Goal: Task Accomplishment & Management: Complete application form

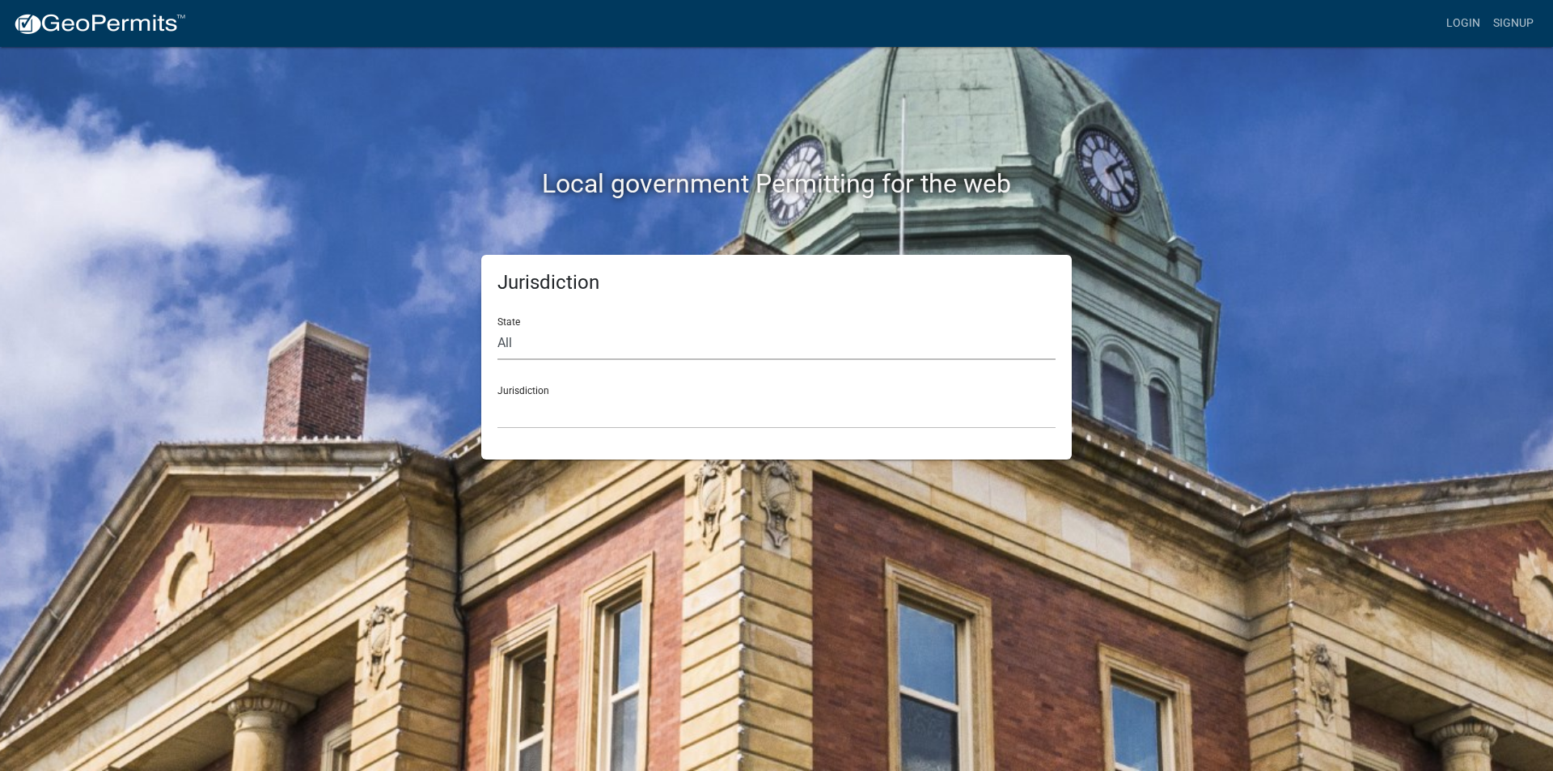
click at [516, 339] on select "All [US_STATE] [US_STATE] [US_STATE] [US_STATE] [US_STATE] [US_STATE] [US_STATE…" at bounding box center [776, 343] width 558 height 33
select select "[US_STATE]"
click at [497, 327] on select "All [US_STATE] [US_STATE] [US_STATE] [US_STATE] [US_STATE] [US_STATE] [US_STATE…" at bounding box center [776, 343] width 558 height 33
click at [554, 393] on div "Jurisdiction [GEOGRAPHIC_DATA], [US_STATE][PERSON_NAME][GEOGRAPHIC_DATA], [US_S…" at bounding box center [776, 401] width 558 height 56
click at [554, 408] on select "[GEOGRAPHIC_DATA], [US_STATE][PERSON_NAME][GEOGRAPHIC_DATA], [US_STATE][PERSON_…" at bounding box center [776, 412] width 558 height 33
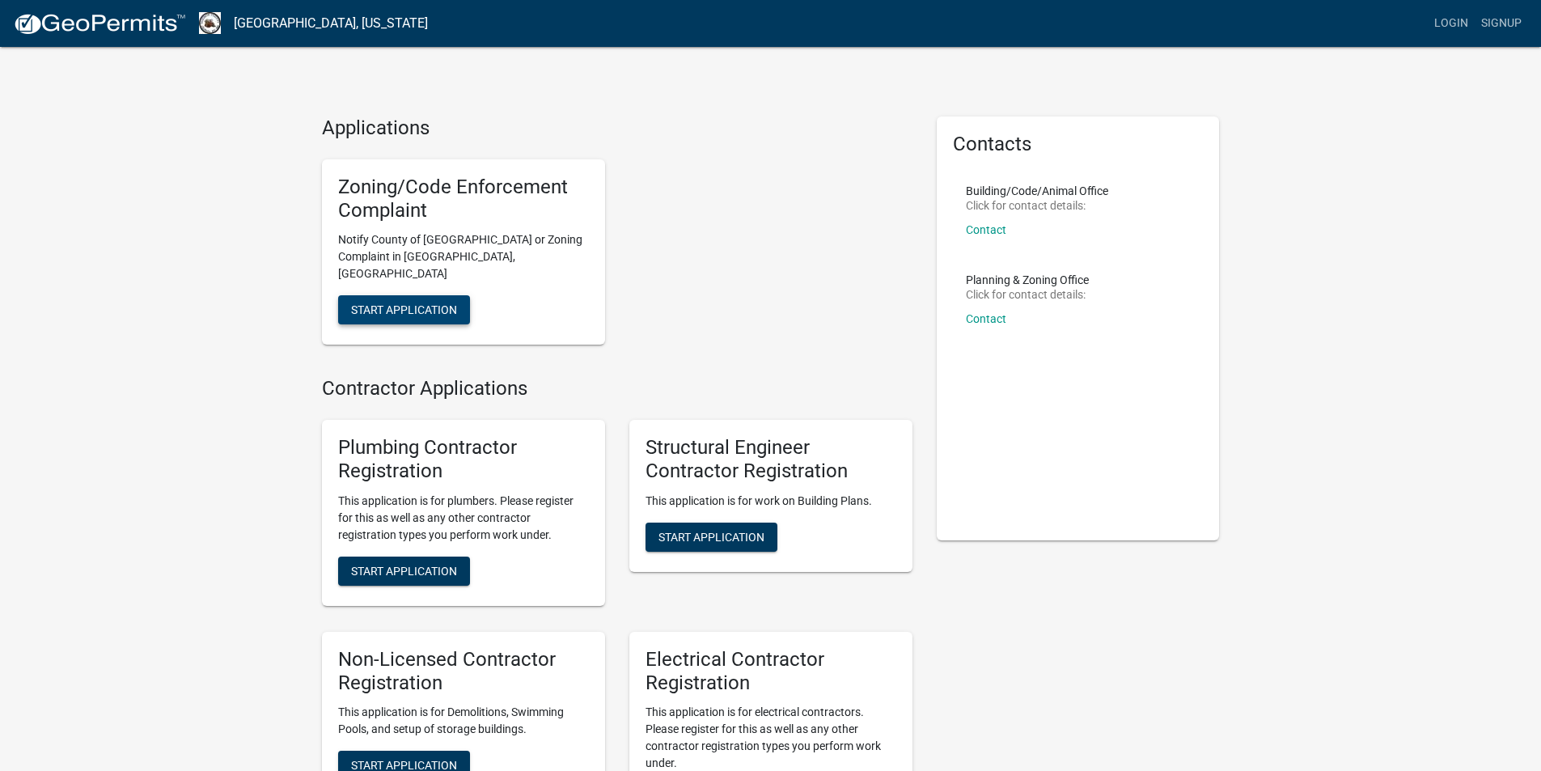
click at [421, 303] on span "Start Application" at bounding box center [404, 309] width 106 height 13
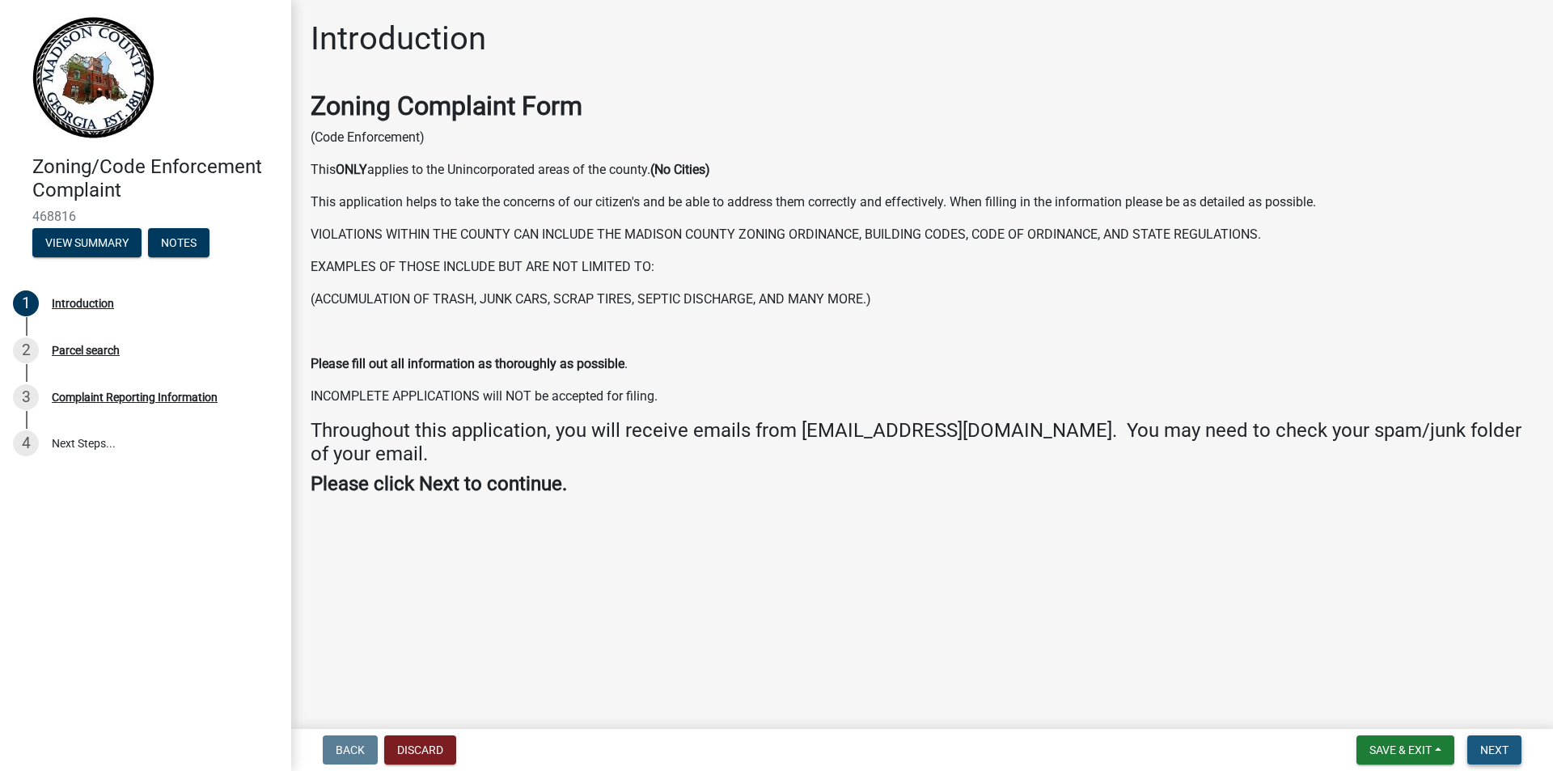
click at [1487, 749] on span "Next" at bounding box center [1494, 749] width 28 height 13
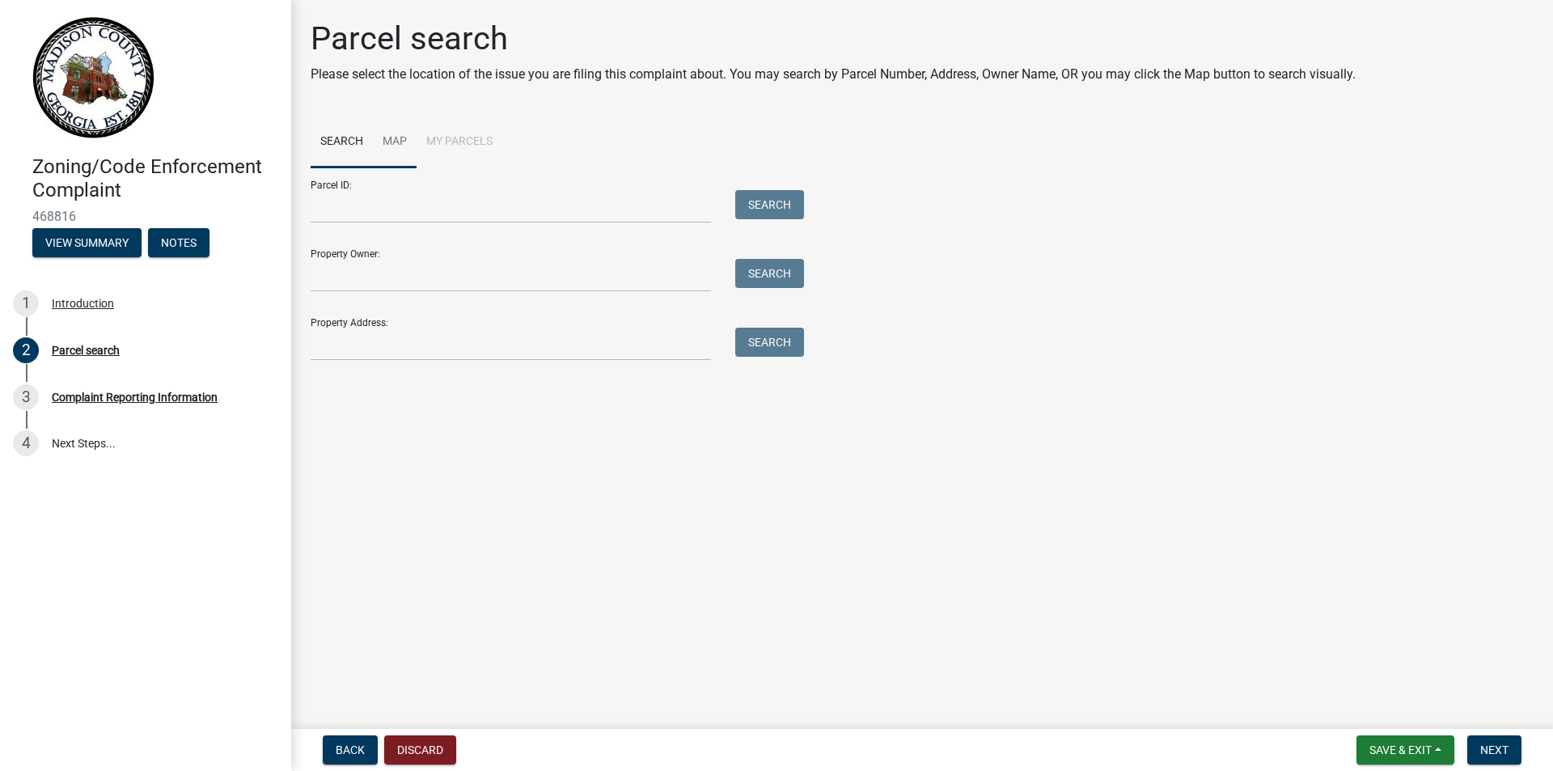
click at [401, 140] on link "Map" at bounding box center [395, 142] width 44 height 52
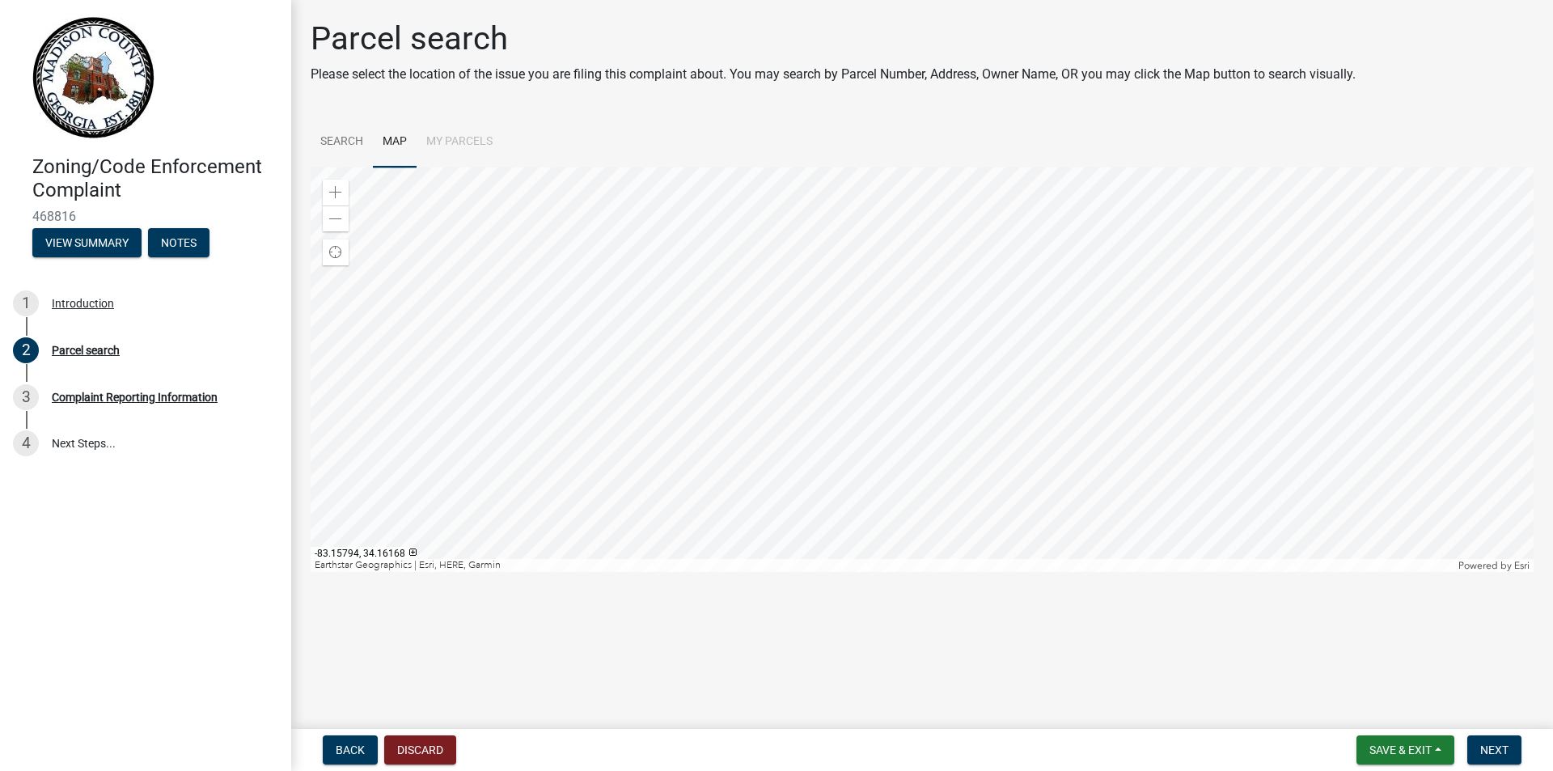
click at [923, 319] on div at bounding box center [922, 369] width 1223 height 404
click at [329, 189] on span at bounding box center [335, 192] width 13 height 13
click at [328, 187] on div "Zoom in" at bounding box center [336, 193] width 26 height 26
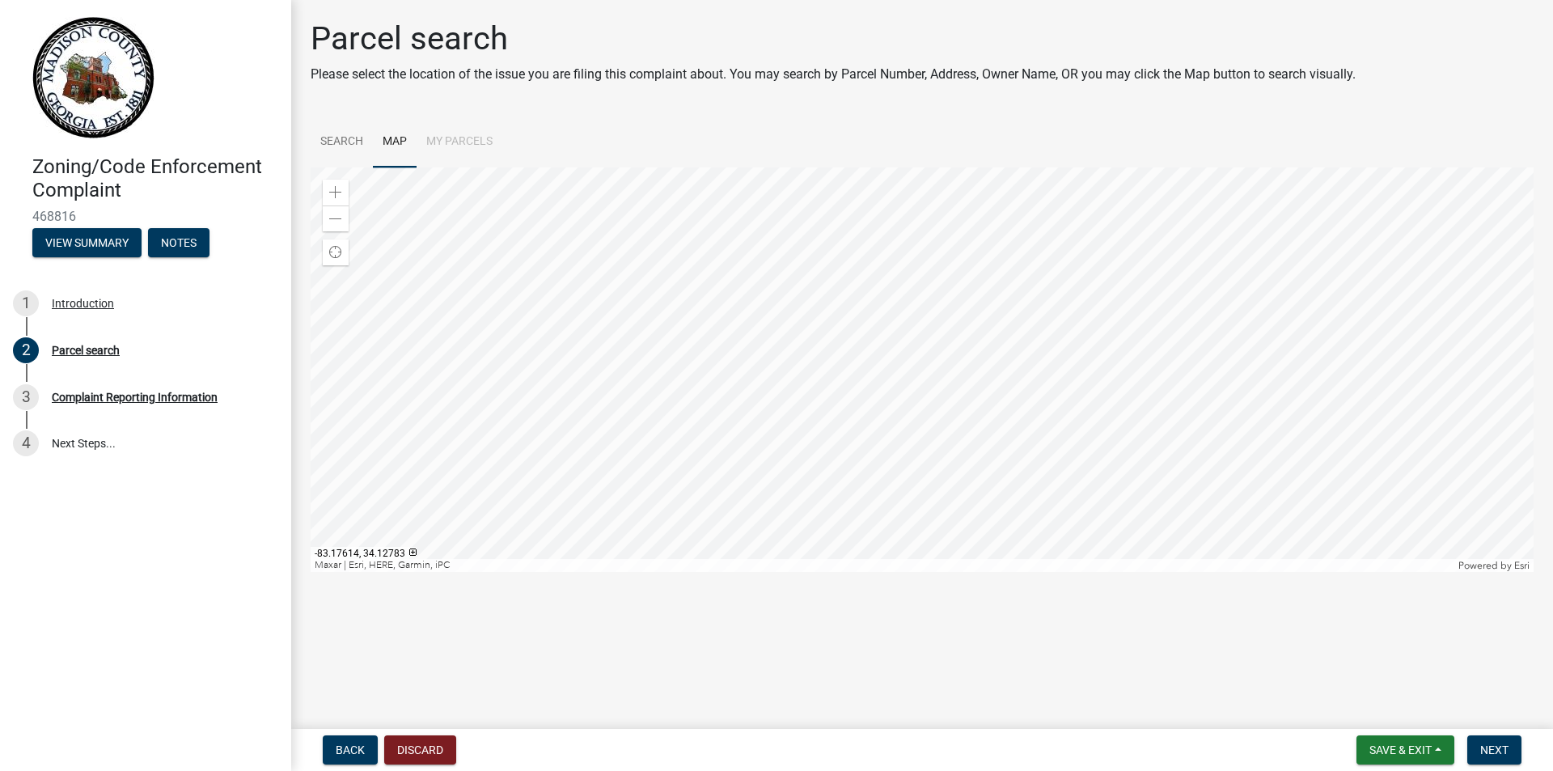
click at [914, 269] on div at bounding box center [922, 369] width 1223 height 404
click at [823, 358] on div at bounding box center [922, 369] width 1223 height 404
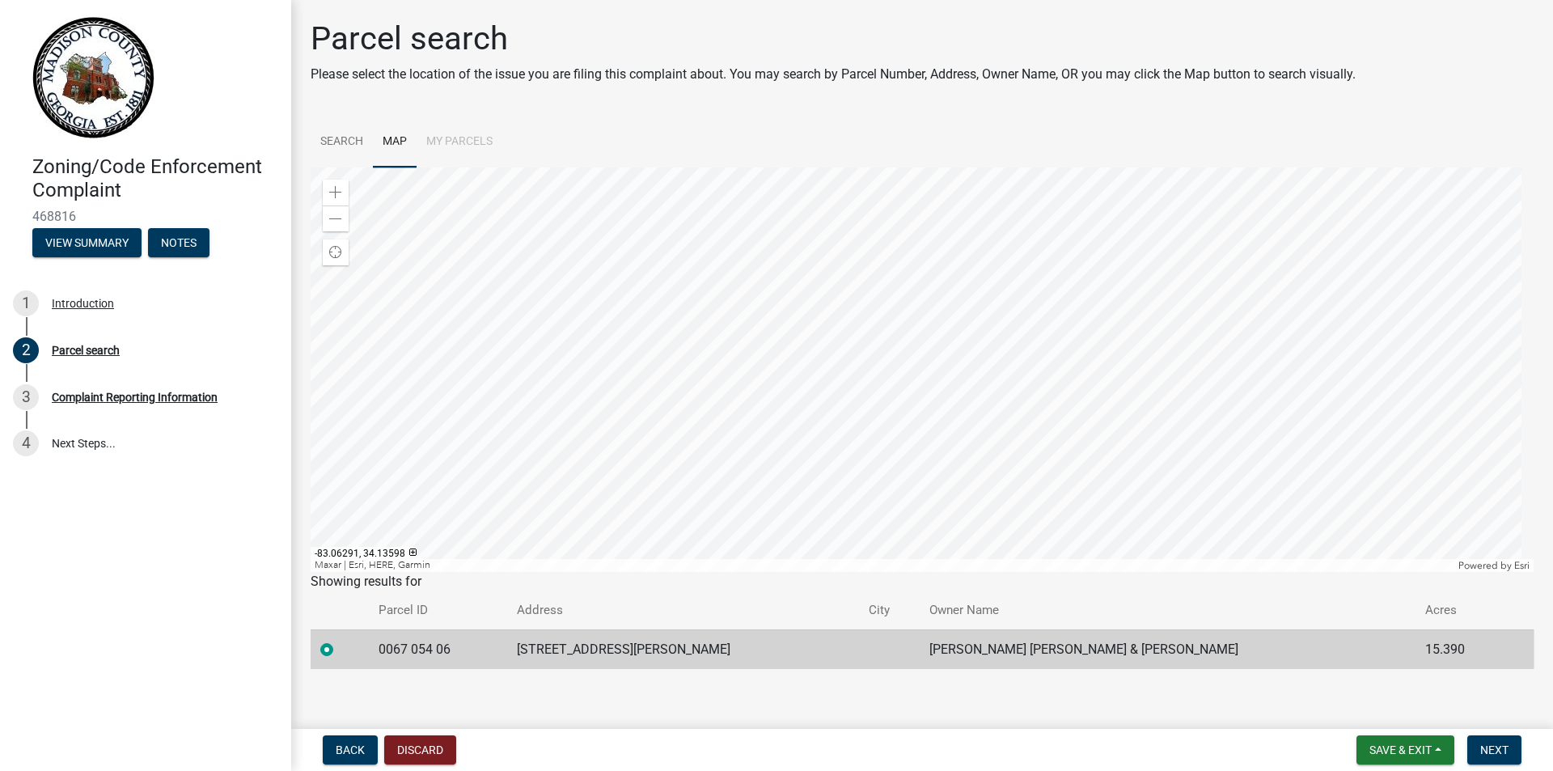
click at [1200, 307] on div at bounding box center [922, 369] width 1223 height 404
click at [1087, 285] on div at bounding box center [922, 369] width 1223 height 404
click at [452, 138] on li "My Parcels" at bounding box center [460, 142] width 86 height 52
click at [407, 742] on button "Discard" at bounding box center [420, 749] width 72 height 29
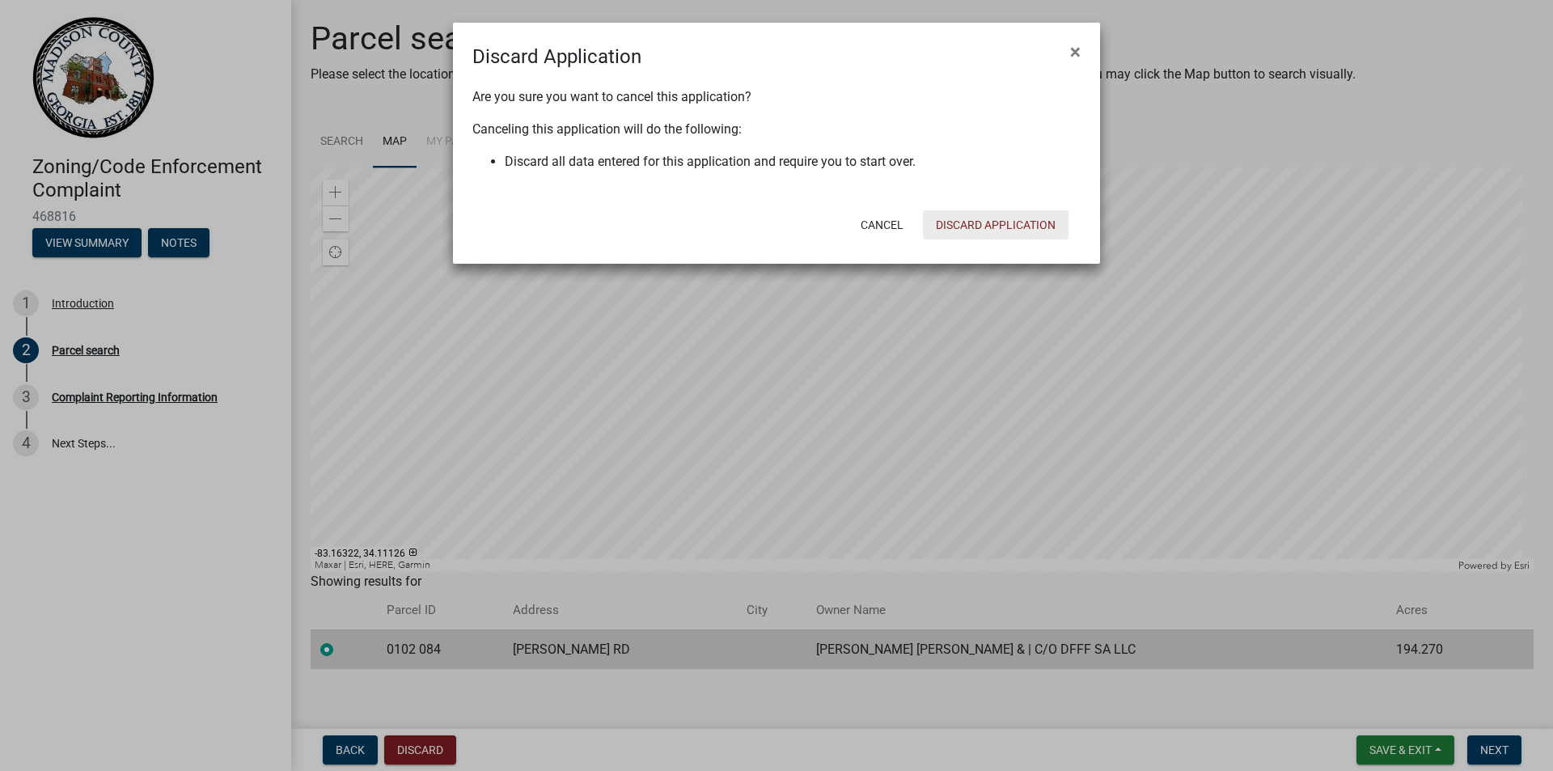
click at [974, 222] on button "Discard Application" at bounding box center [996, 224] width 146 height 29
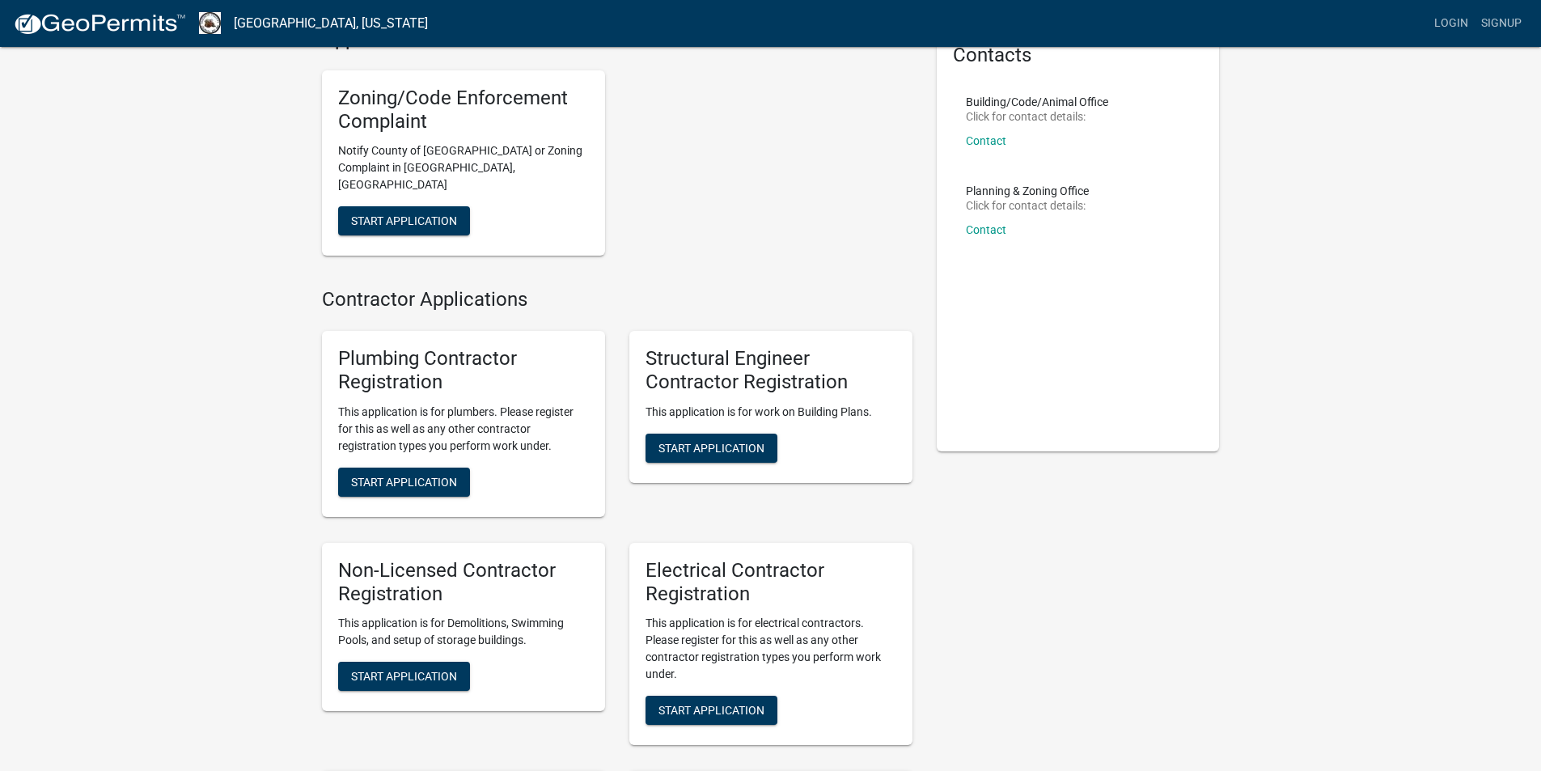
scroll to position [30, 0]
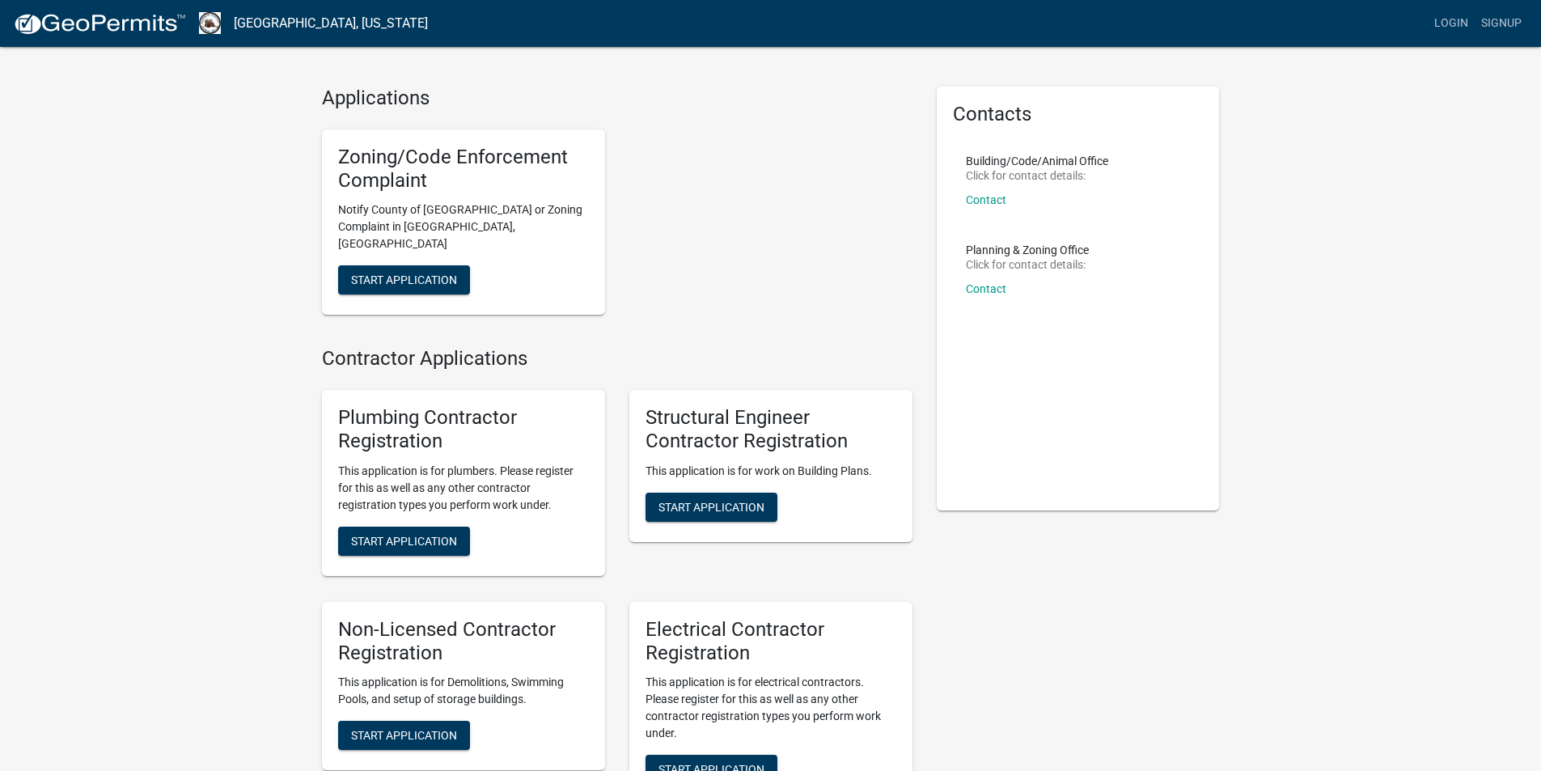
click at [380, 241] on div "Zoning/Code Enforcement Complaint Notify County of Nuisance or Zoning Complaint…" at bounding box center [463, 222] width 283 height 186
click at [378, 265] on button "Start Application" at bounding box center [404, 279] width 132 height 29
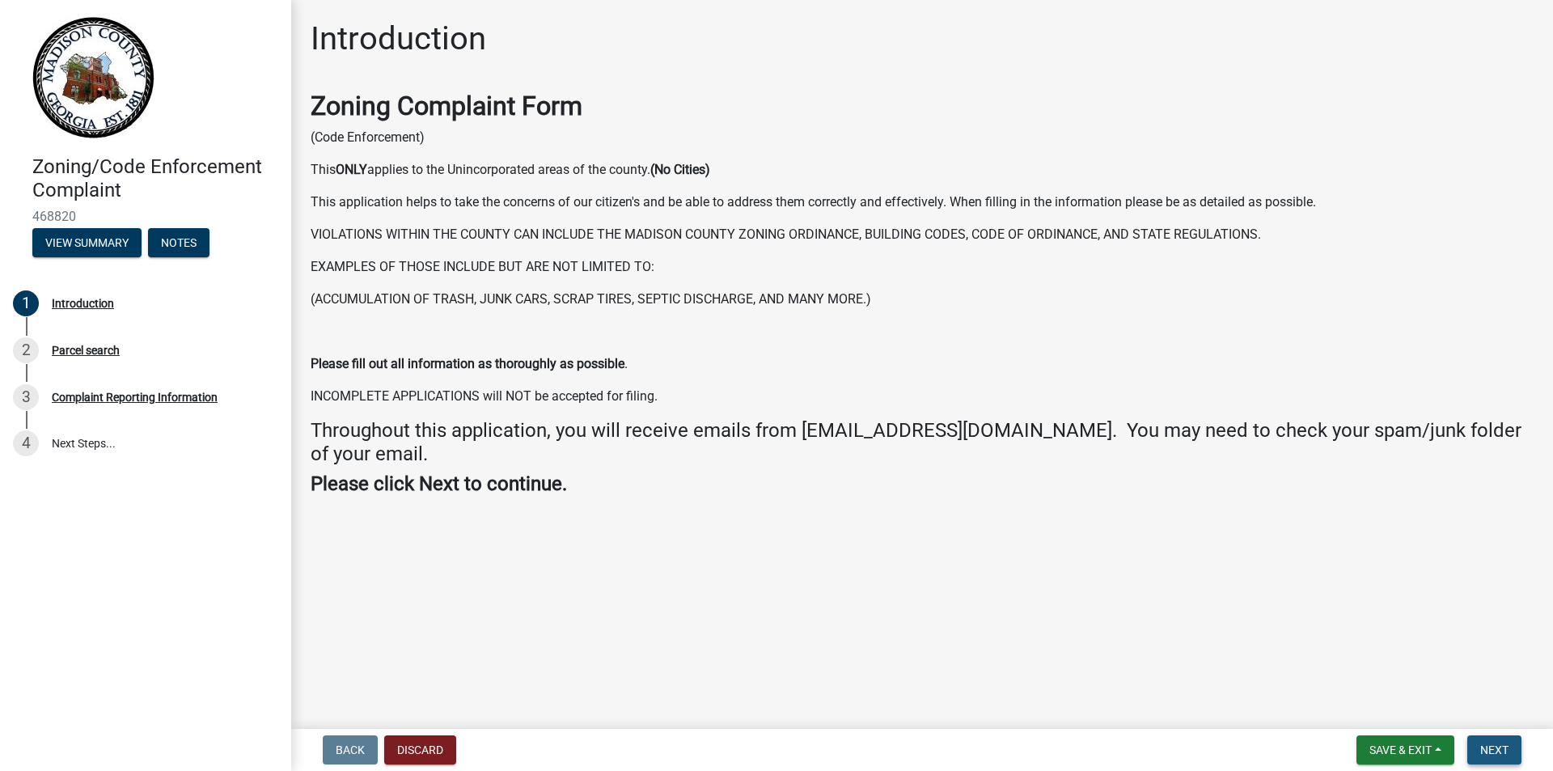
click at [1481, 747] on span "Next" at bounding box center [1494, 749] width 28 height 13
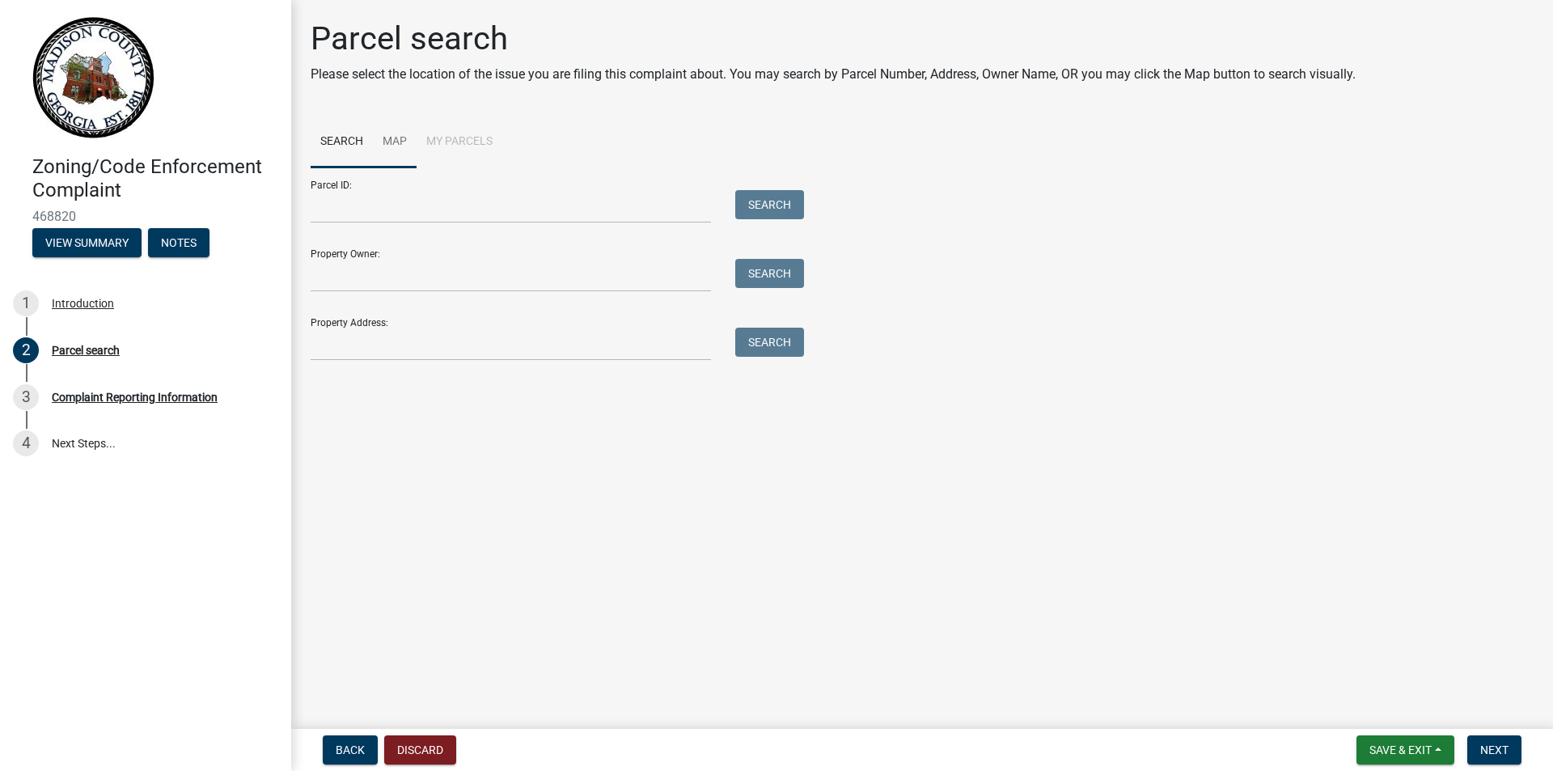
click at [403, 142] on link "Map" at bounding box center [395, 142] width 44 height 52
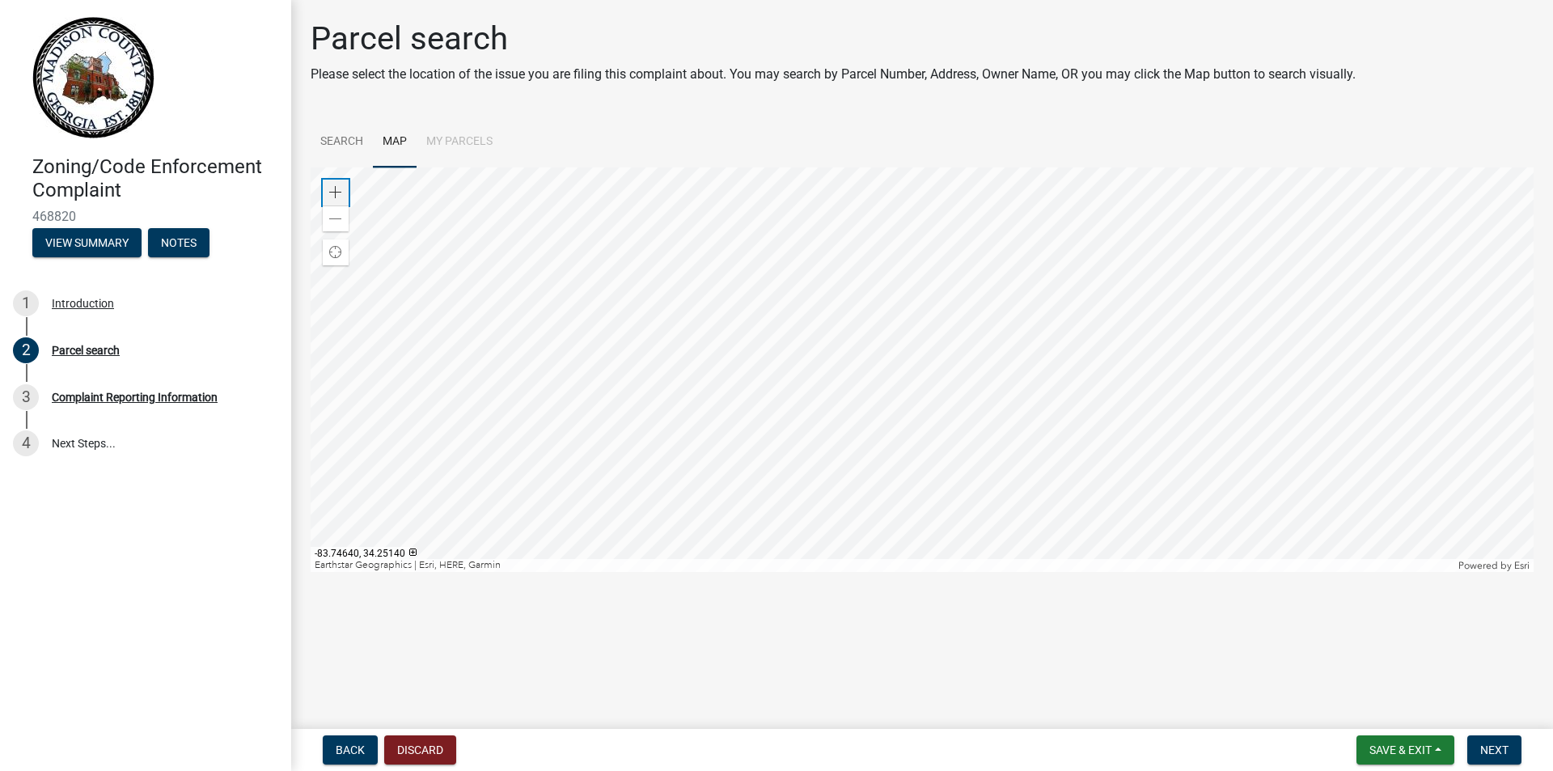
click at [331, 192] on span at bounding box center [335, 192] width 13 height 13
click at [915, 353] on div at bounding box center [922, 369] width 1223 height 404
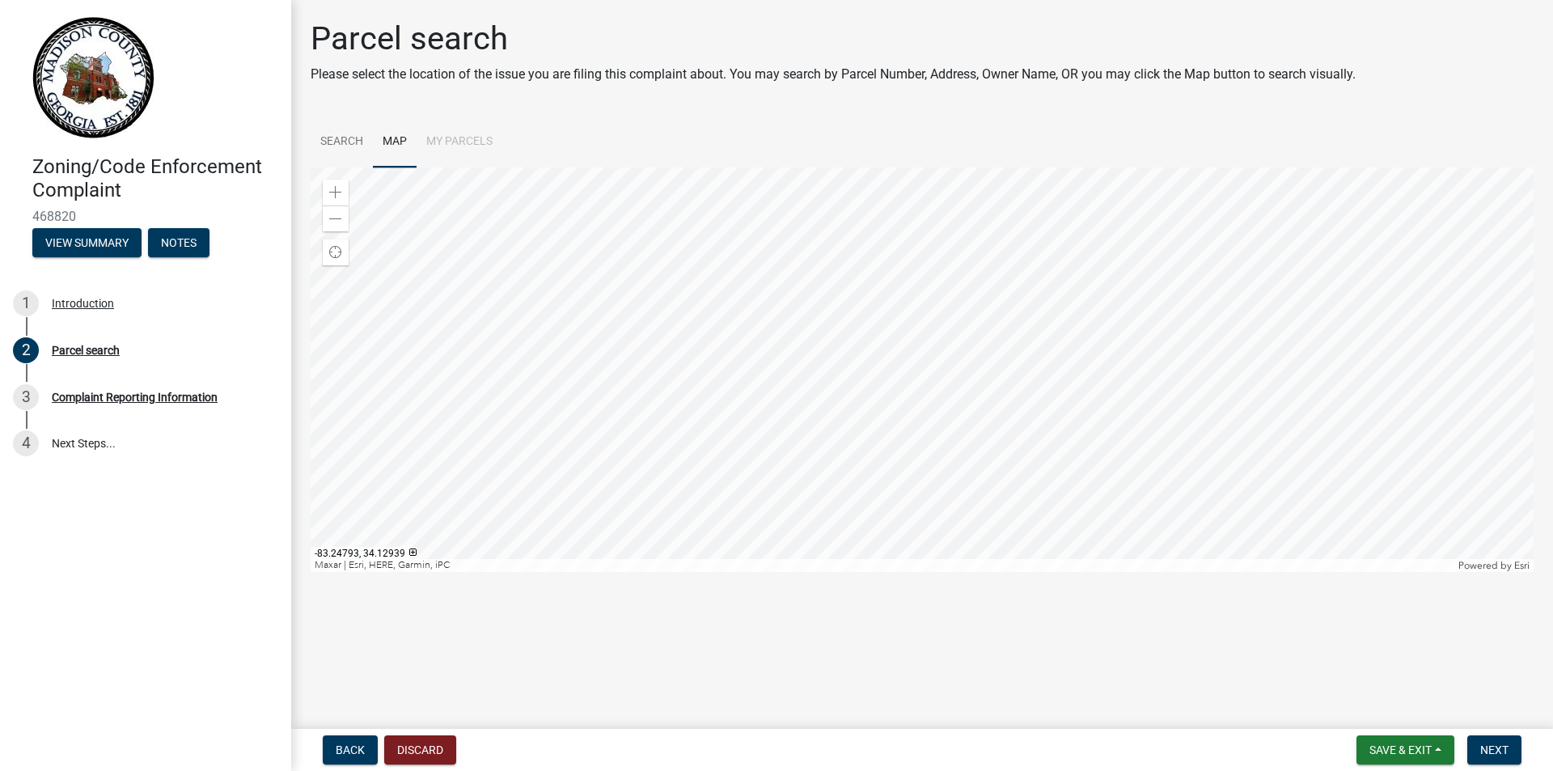
click at [738, 330] on div at bounding box center [922, 369] width 1223 height 404
click at [810, 355] on div at bounding box center [922, 369] width 1223 height 404
click at [974, 270] on div at bounding box center [922, 369] width 1223 height 404
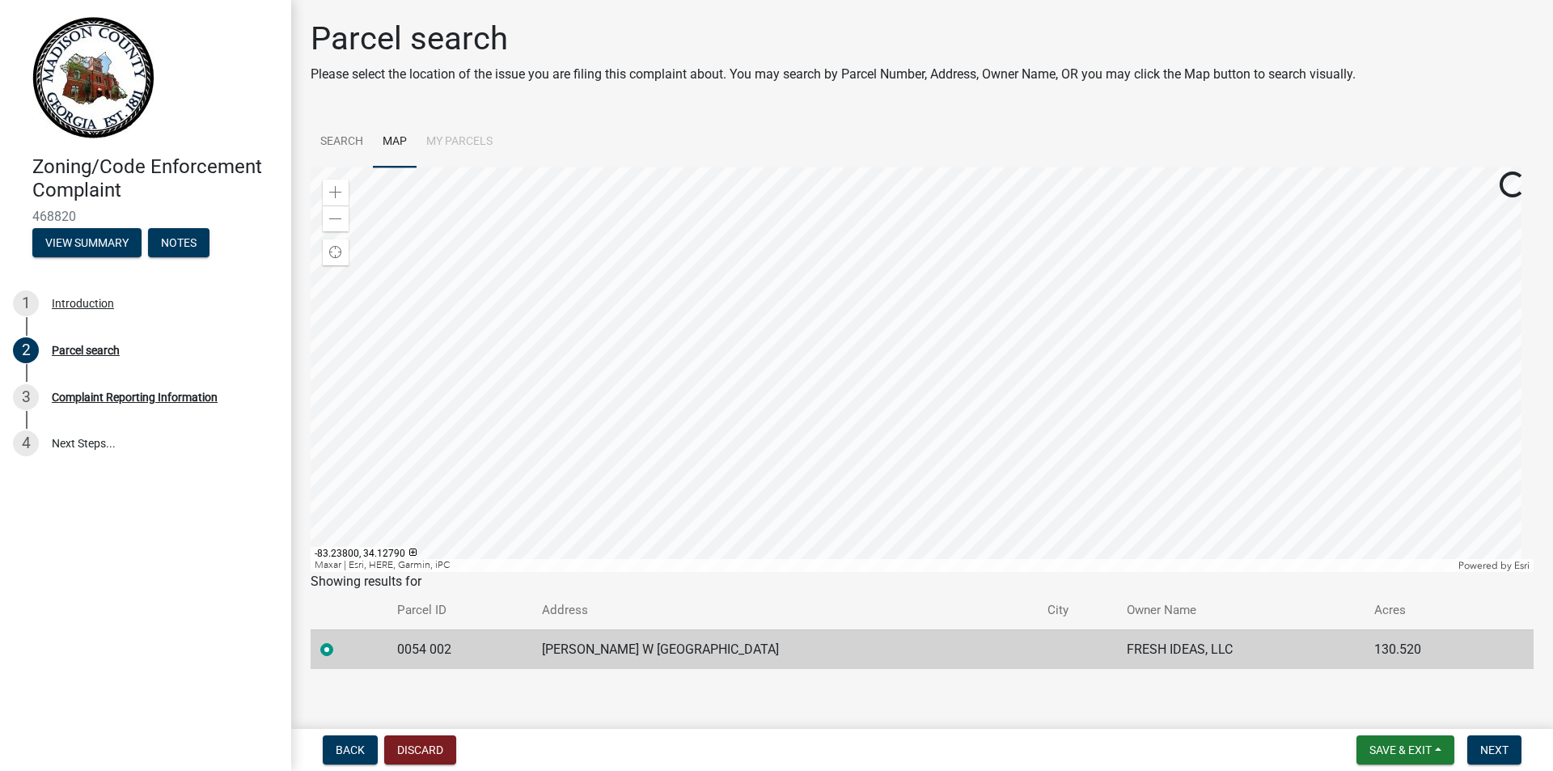
click at [774, 389] on div at bounding box center [922, 369] width 1223 height 404
click at [977, 286] on div at bounding box center [922, 369] width 1223 height 404
click at [977, 387] on div at bounding box center [922, 369] width 1223 height 404
click at [1138, 397] on div at bounding box center [922, 369] width 1223 height 404
click at [335, 193] on span at bounding box center [335, 192] width 13 height 13
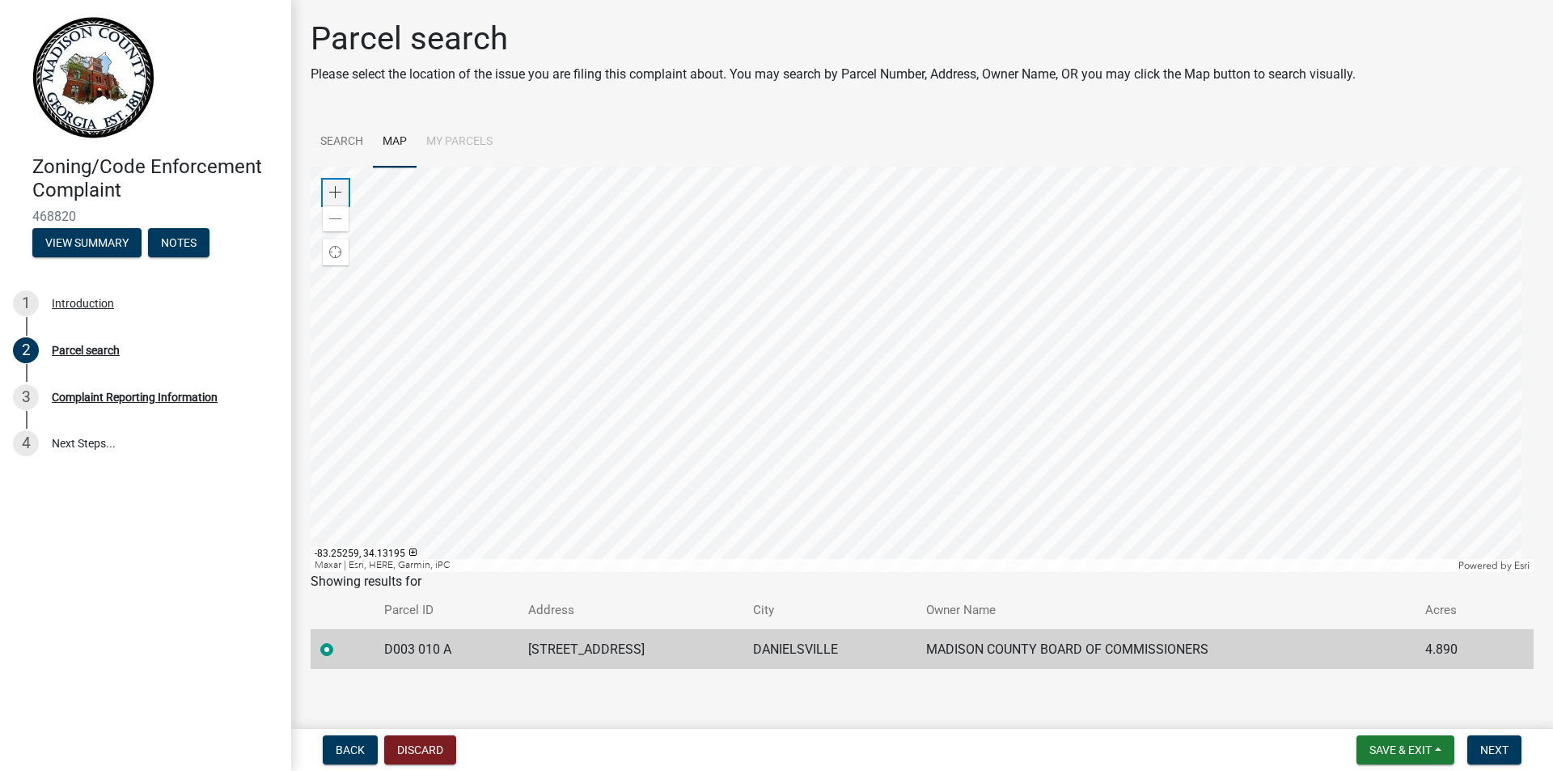
click at [335, 193] on span at bounding box center [335, 192] width 13 height 13
click at [887, 344] on div at bounding box center [922, 369] width 1223 height 404
click at [763, 357] on div at bounding box center [922, 369] width 1223 height 404
click at [872, 314] on div at bounding box center [922, 369] width 1223 height 404
click at [927, 248] on div at bounding box center [922, 369] width 1223 height 404
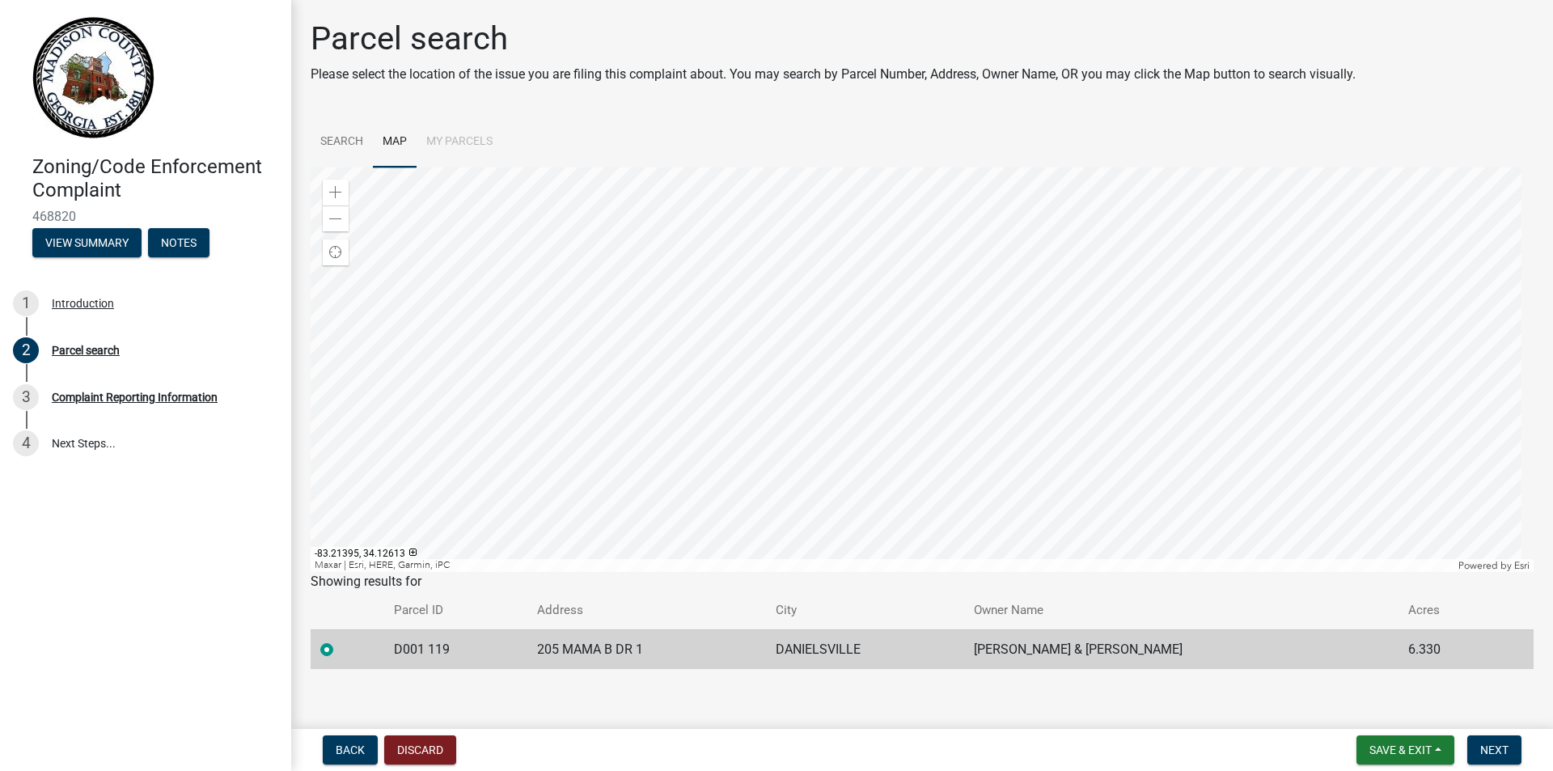
click at [1136, 298] on div at bounding box center [922, 369] width 1223 height 404
click at [773, 254] on div at bounding box center [922, 369] width 1223 height 404
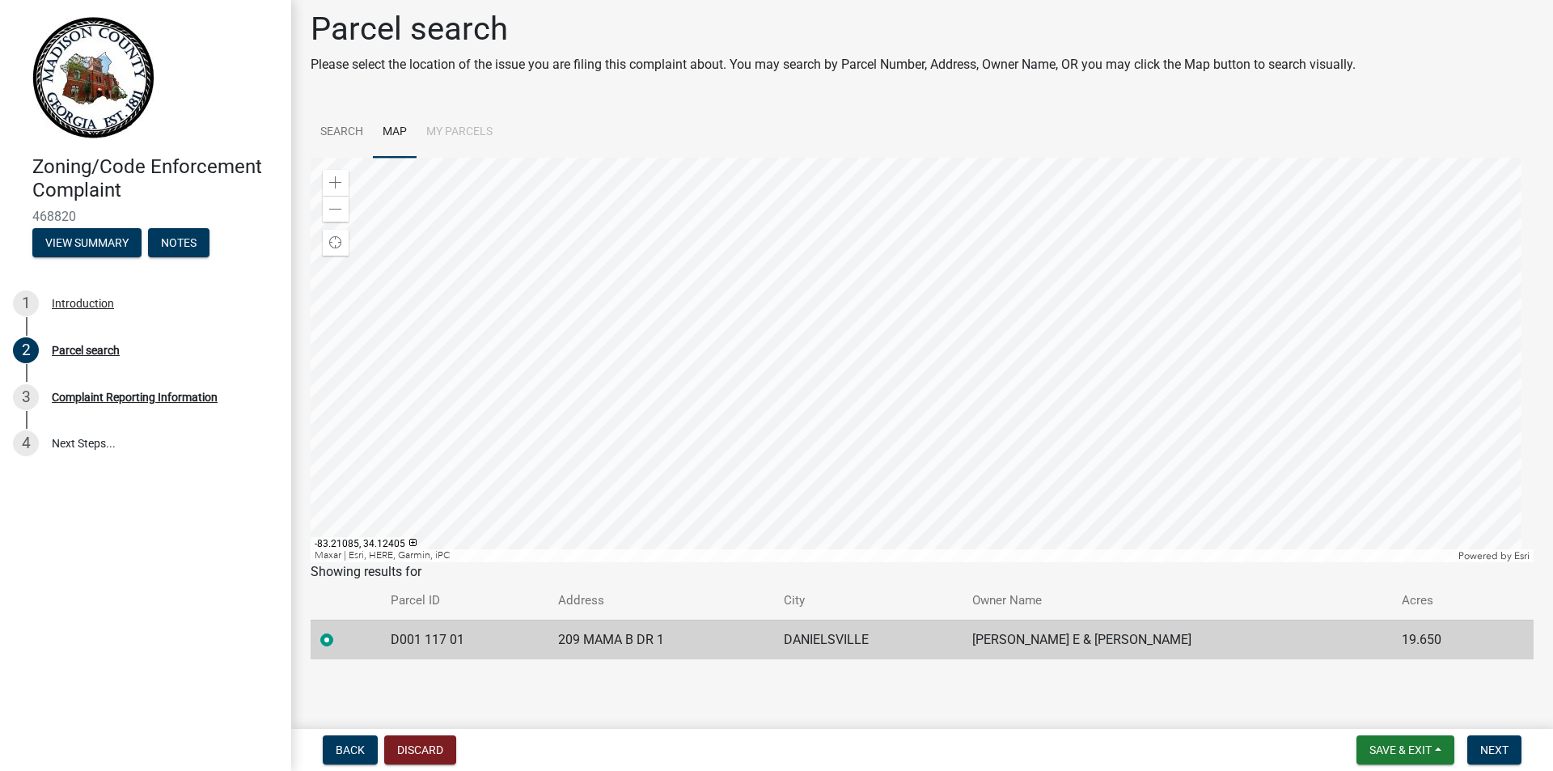
click at [1060, 345] on div at bounding box center [922, 360] width 1223 height 404
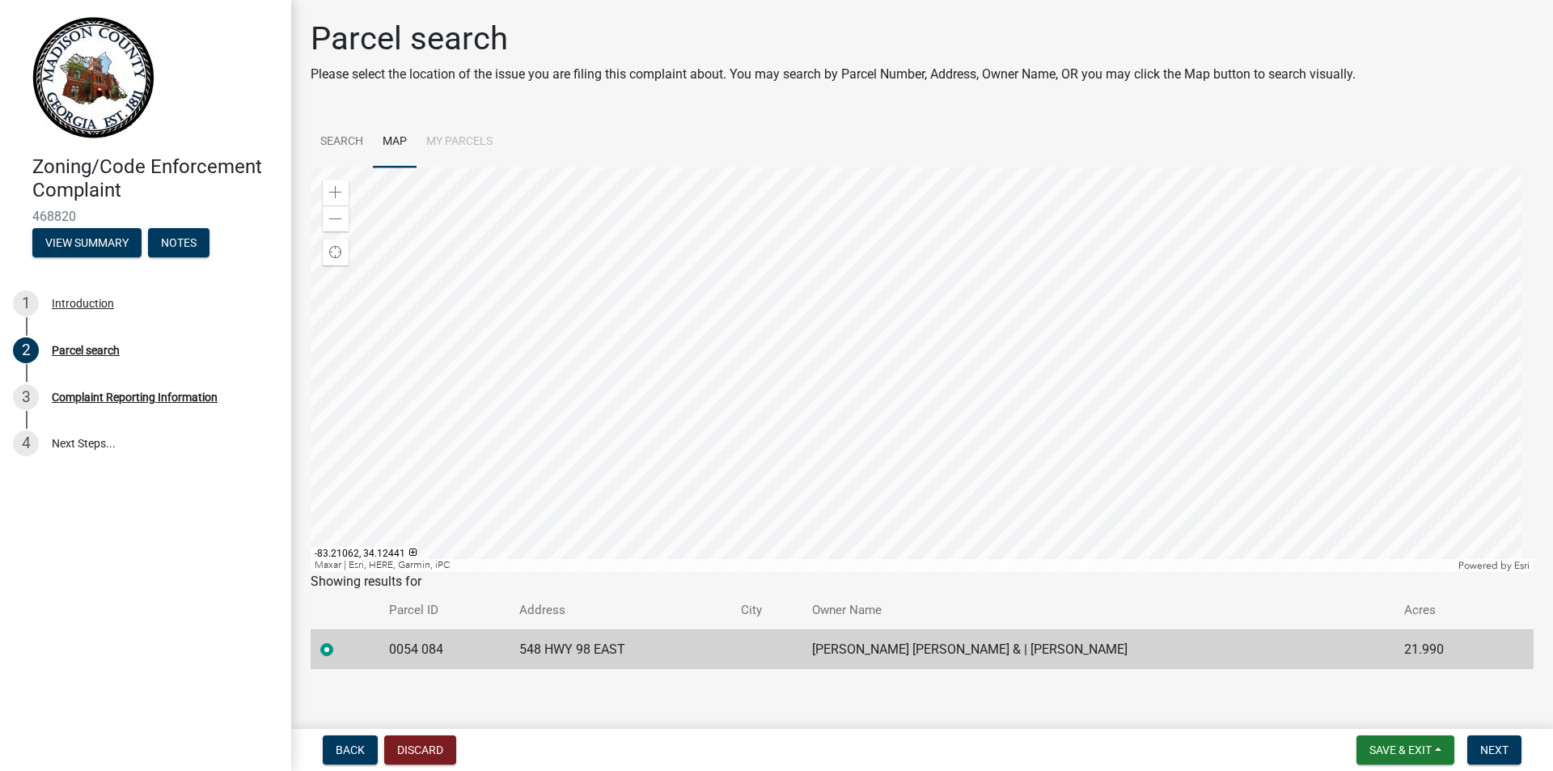
click at [939, 378] on div at bounding box center [922, 369] width 1223 height 404
click at [822, 353] on div at bounding box center [922, 369] width 1223 height 404
click at [981, 483] on div at bounding box center [922, 369] width 1223 height 404
click at [1039, 221] on div at bounding box center [922, 369] width 1223 height 404
click at [661, 461] on div at bounding box center [922, 369] width 1223 height 404
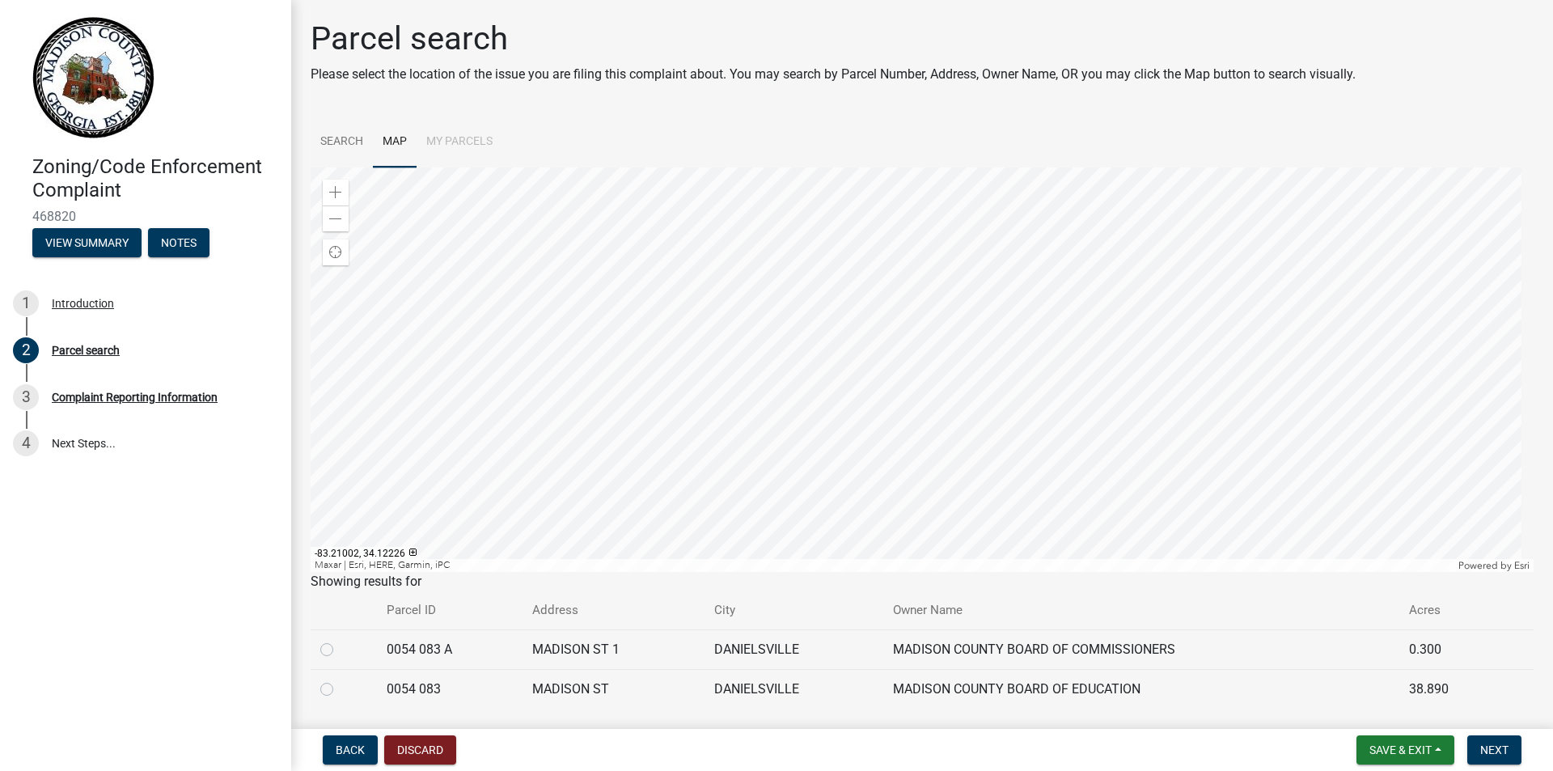
click at [987, 269] on div at bounding box center [922, 369] width 1223 height 404
click at [512, 369] on div at bounding box center [922, 369] width 1223 height 404
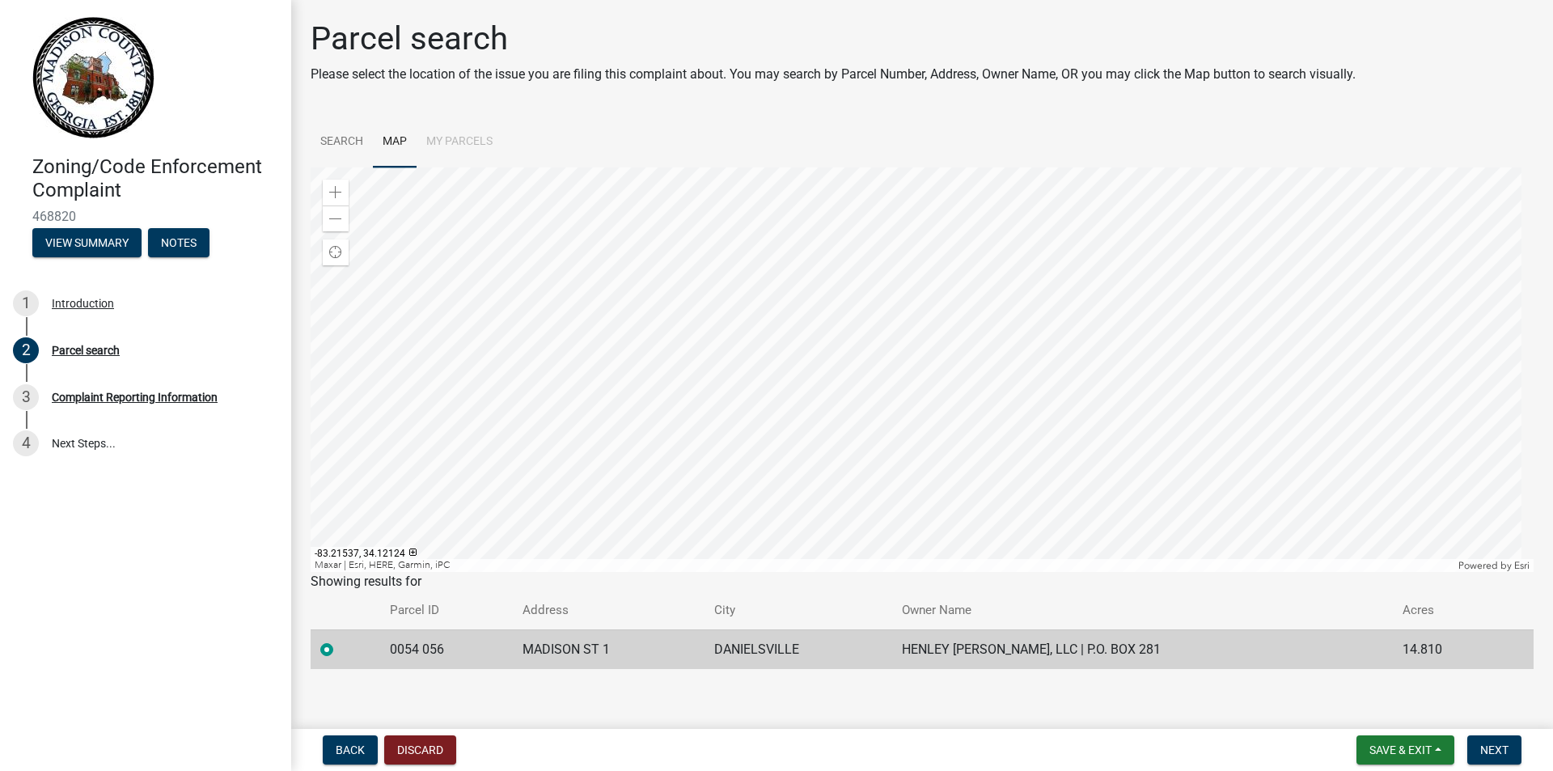
click at [787, 330] on div at bounding box center [922, 369] width 1223 height 404
click at [561, 386] on div at bounding box center [922, 369] width 1223 height 404
click at [341, 215] on span at bounding box center [335, 219] width 13 height 13
click at [913, 293] on div at bounding box center [922, 369] width 1223 height 404
click at [677, 235] on div at bounding box center [922, 369] width 1223 height 404
